Goal: Navigation & Orientation: Understand site structure

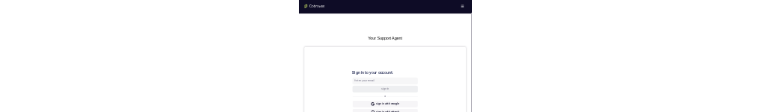
drag, startPoint x: 489, startPoint y: 292, endPoint x: 491, endPoint y: 282, distance: 9.9
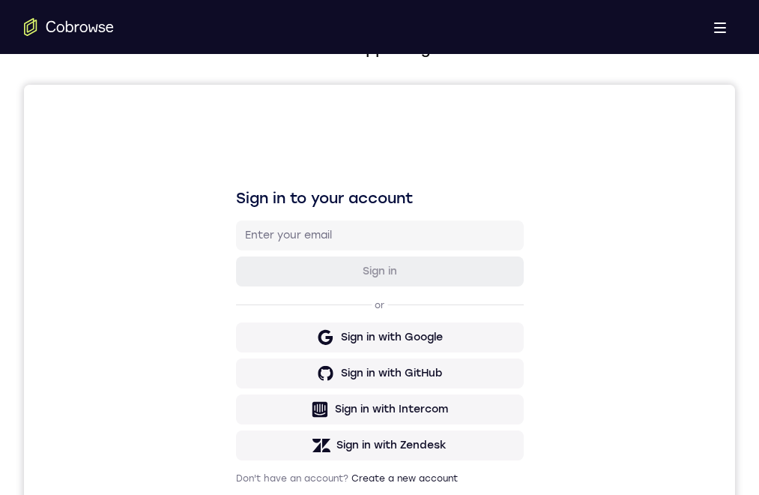
scroll to position [75, 0]
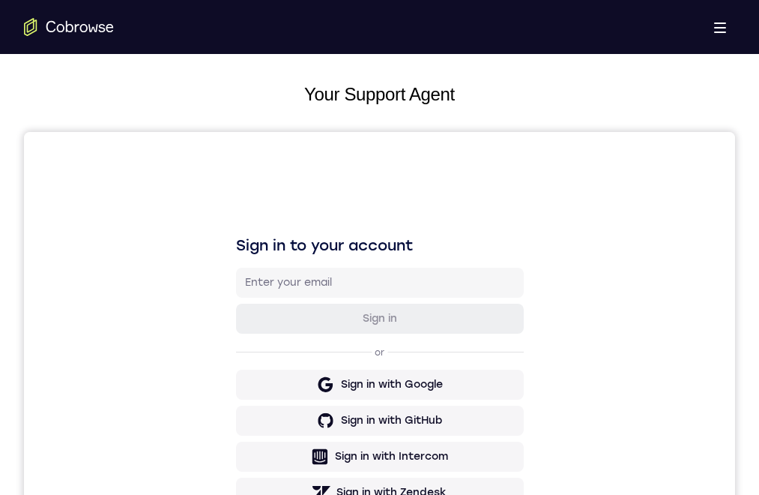
click at [342, 202] on div "Sign in to your account Sign in or Sign in with Google Sign in with GitHub Sign…" at bounding box center [379, 383] width 711 height 502
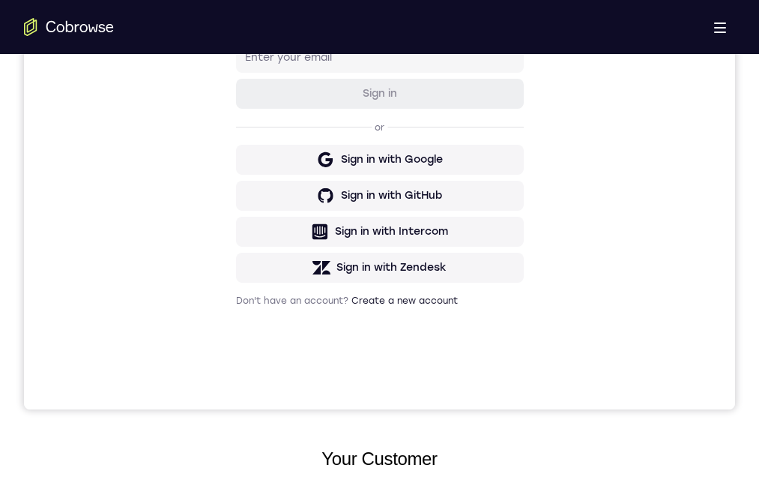
drag, startPoint x: 365, startPoint y: 865, endPoint x: 399, endPoint y: 677, distance: 191.2
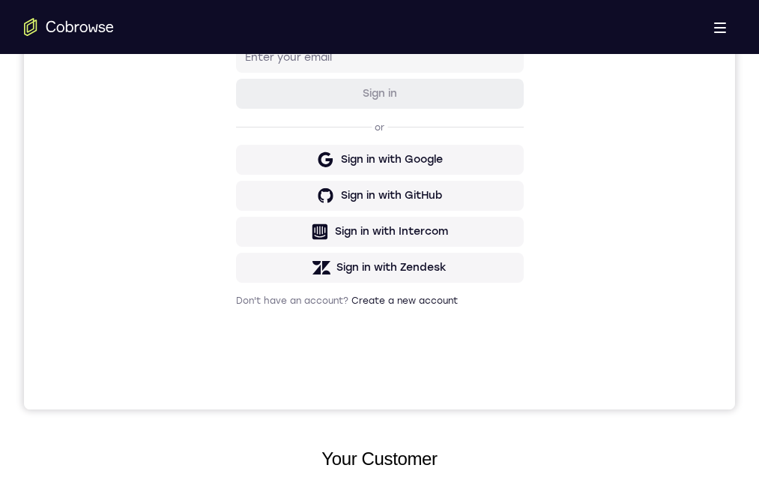
drag, startPoint x: 378, startPoint y: 807, endPoint x: 402, endPoint y: 684, distance: 125.2
drag, startPoint x: 384, startPoint y: 870, endPoint x: 415, endPoint y: 665, distance: 207.6
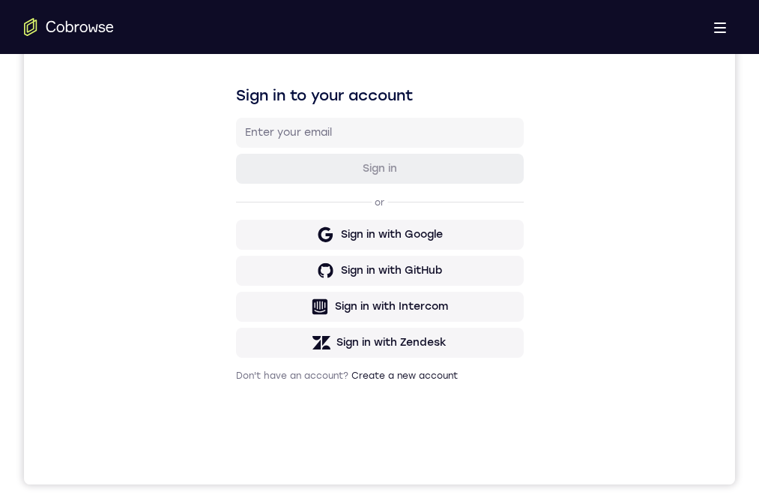
scroll to position [0, 0]
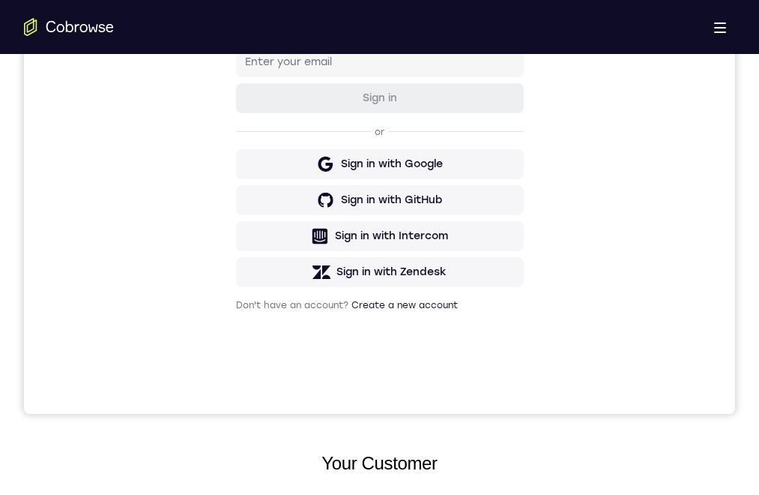
scroll to position [225, 0]
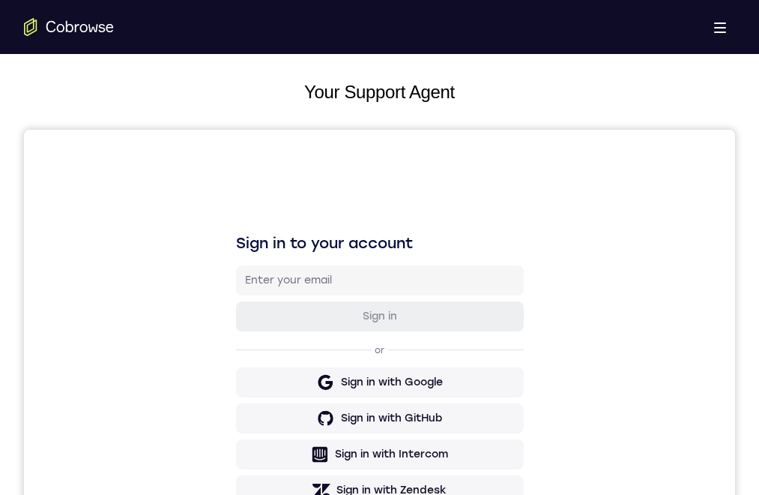
scroll to position [75, 0]
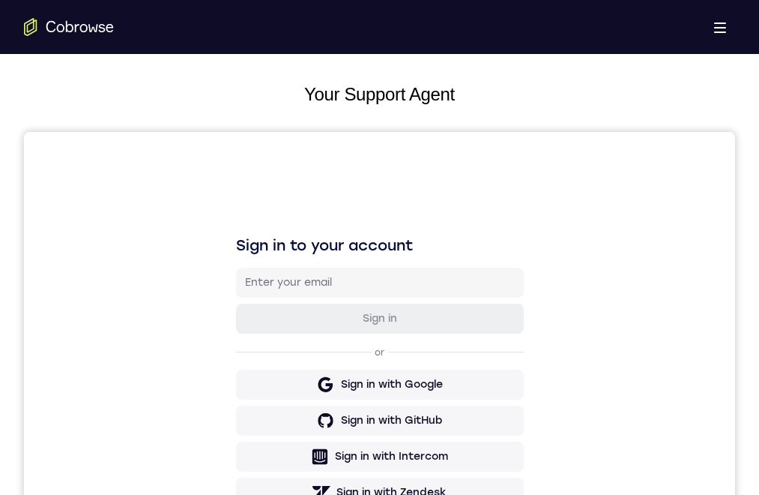
drag, startPoint x: 375, startPoint y: 1099, endPoint x: 383, endPoint y: 1003, distance: 96.2
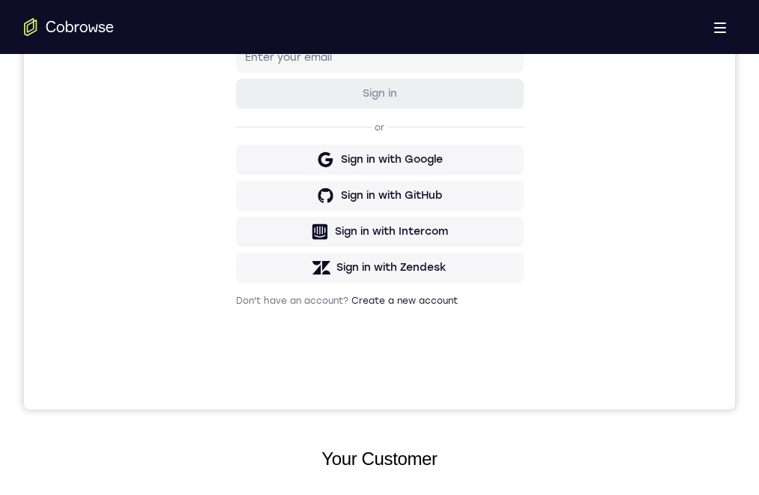
scroll to position [375, 0]
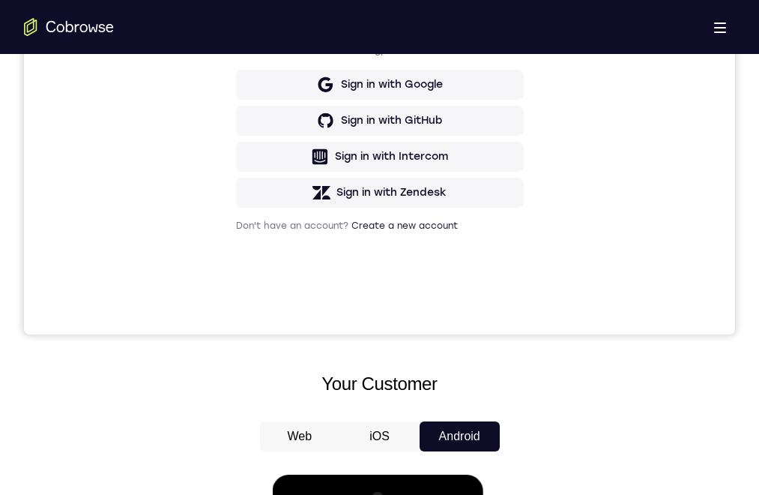
drag, startPoint x: 408, startPoint y: 785, endPoint x: 408, endPoint y: 748, distance: 37.5
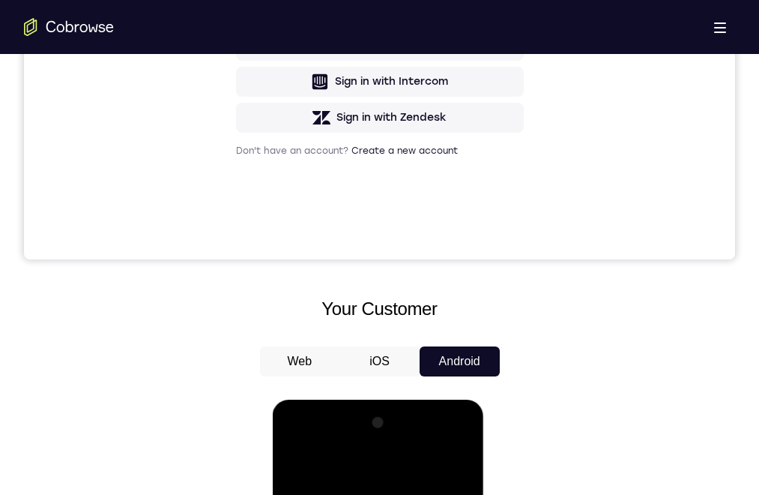
scroll to position [300, 0]
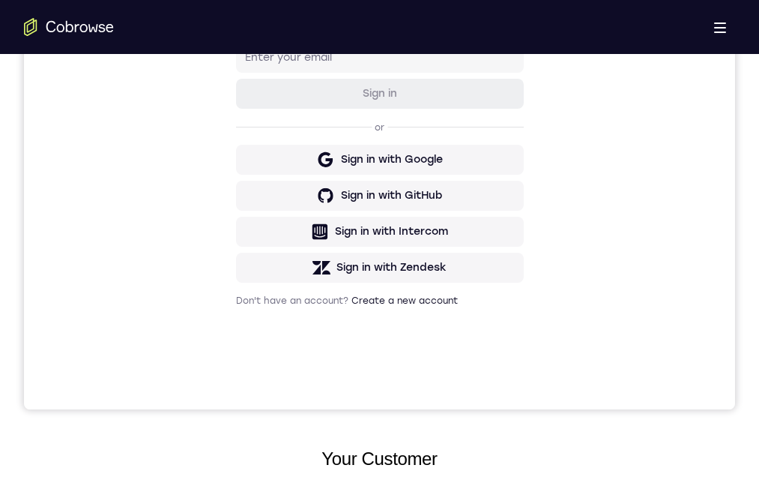
drag, startPoint x: 417, startPoint y: 921, endPoint x: 429, endPoint y: 881, distance: 42.2
drag, startPoint x: 426, startPoint y: 846, endPoint x: 420, endPoint y: 761, distance: 84.9
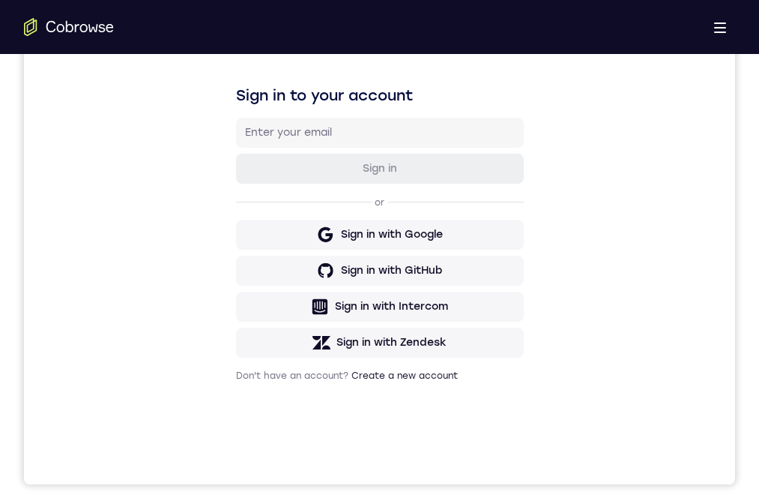
scroll to position [300, 0]
